Goal: Find specific page/section: Find specific page/section

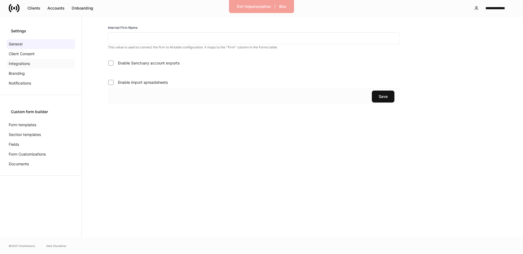
click at [18, 62] on p "Integrations" at bounding box center [19, 63] width 21 height 5
